Goal: Information Seeking & Learning: Learn about a topic

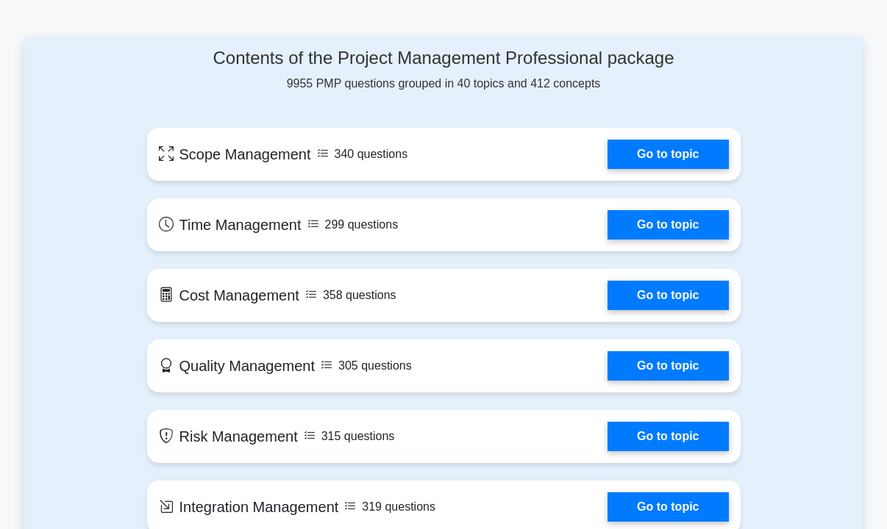
scroll to position [763, 0]
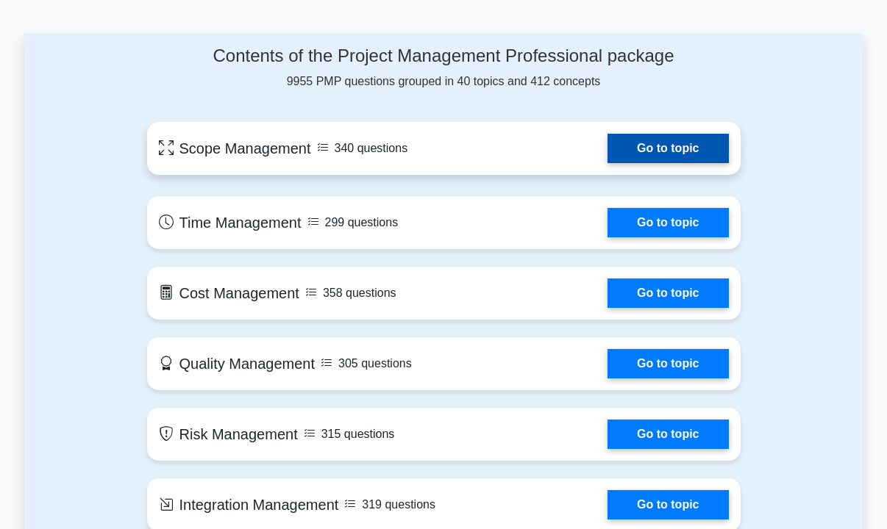
click at [648, 137] on link "Go to topic" at bounding box center [667, 148] width 121 height 29
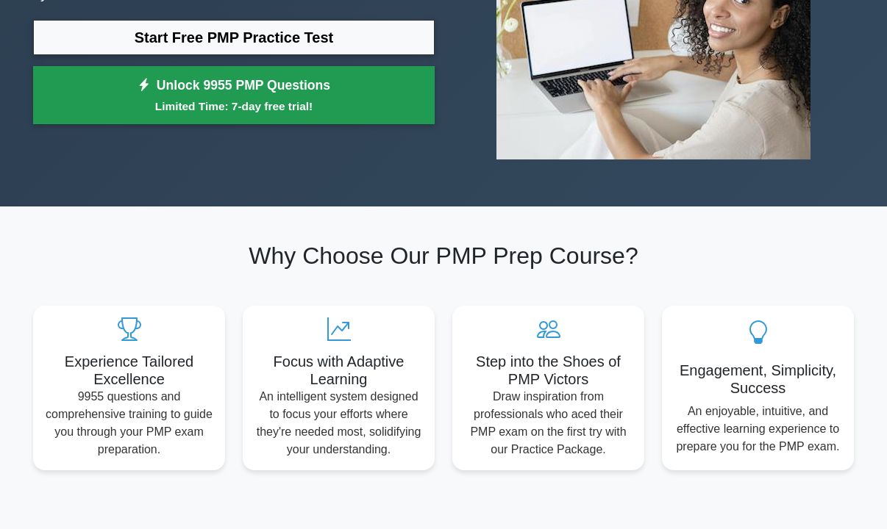
scroll to position [316, 0]
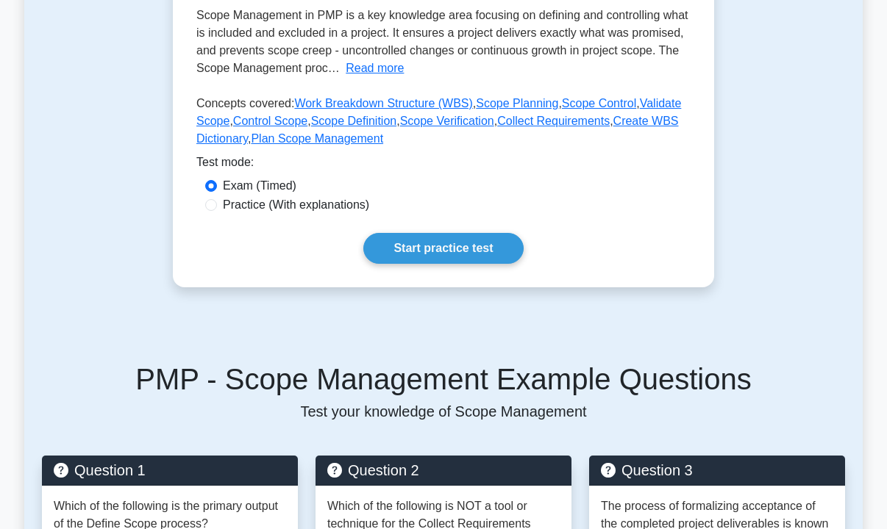
scroll to position [329, 0]
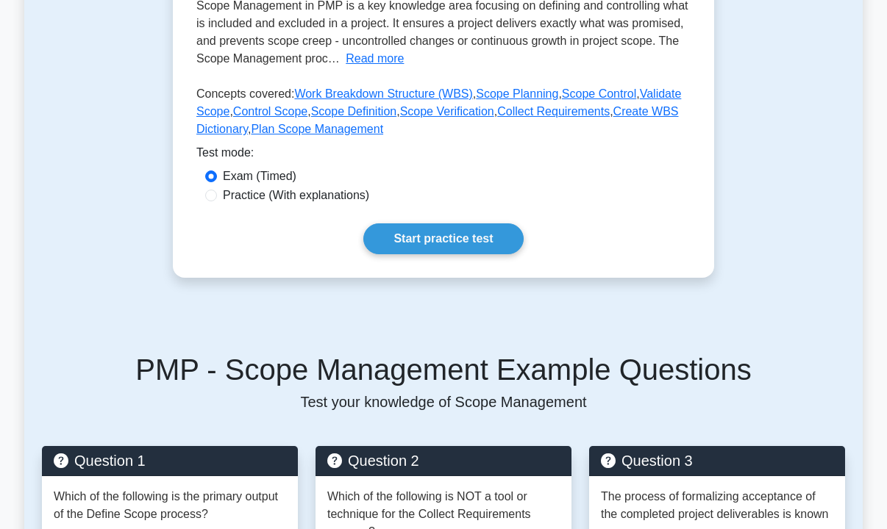
click at [301, 195] on label "Practice (With explanations)" at bounding box center [296, 196] width 146 height 18
click at [217, 195] on input "Practice (With explanations)" at bounding box center [211, 196] width 12 height 12
radio input "true"
click at [396, 234] on link "Start practice test" at bounding box center [443, 239] width 160 height 31
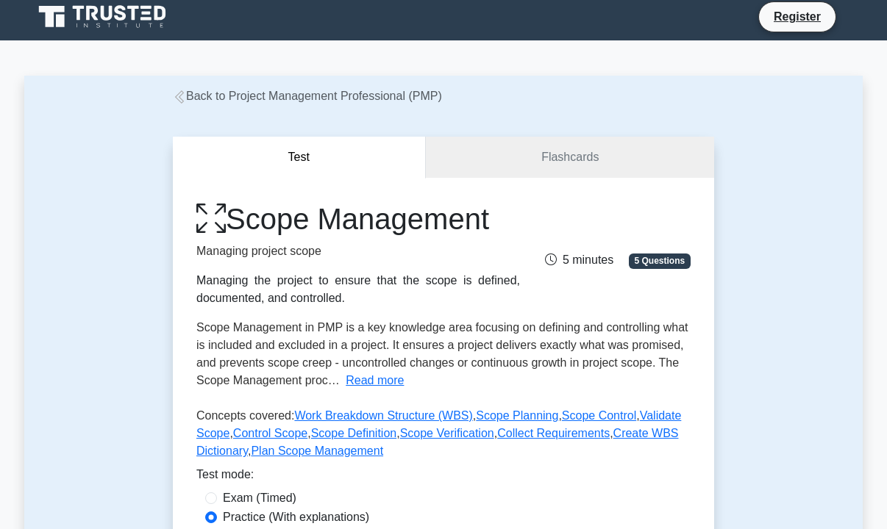
scroll to position [8, 0]
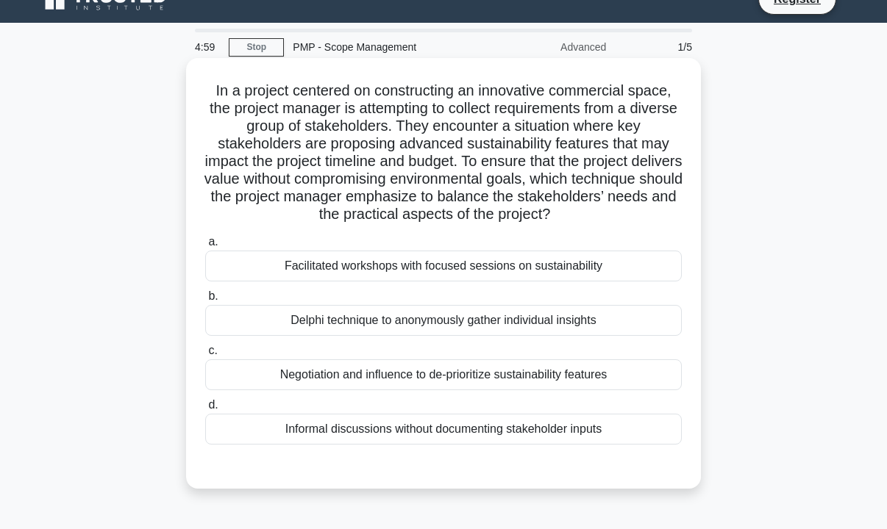
scroll to position [35, 0]
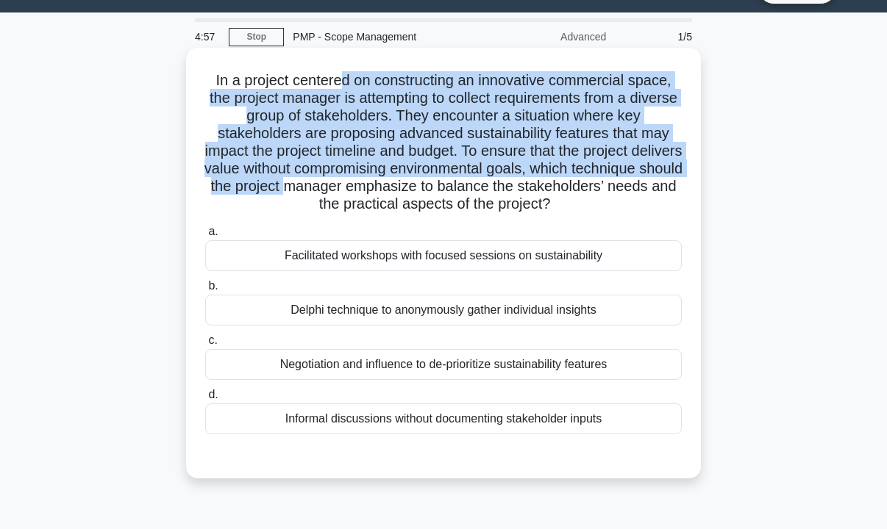
drag, startPoint x: 345, startPoint y: 79, endPoint x: 432, endPoint y: 191, distance: 142.1
click at [432, 191] on h5 "In a project centered on constructing an innovative commercial space, the proje…" at bounding box center [443, 142] width 479 height 143
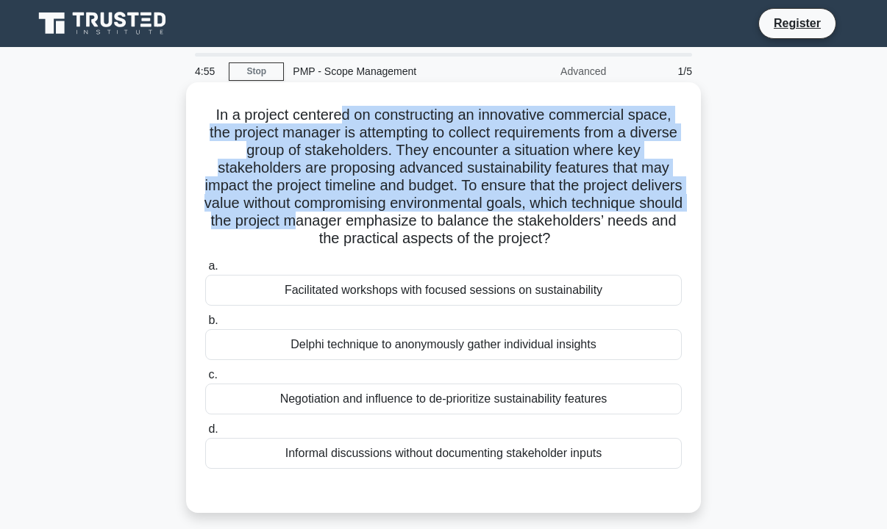
scroll to position [0, 0]
